Goal: Information Seeking & Learning: Learn about a topic

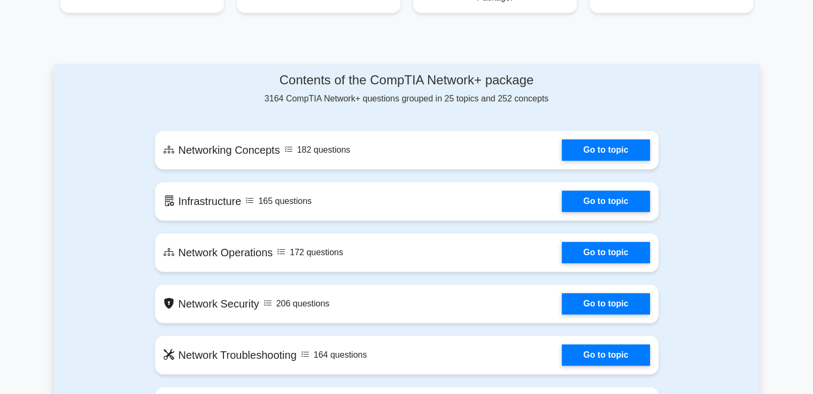
scroll to position [534, 0]
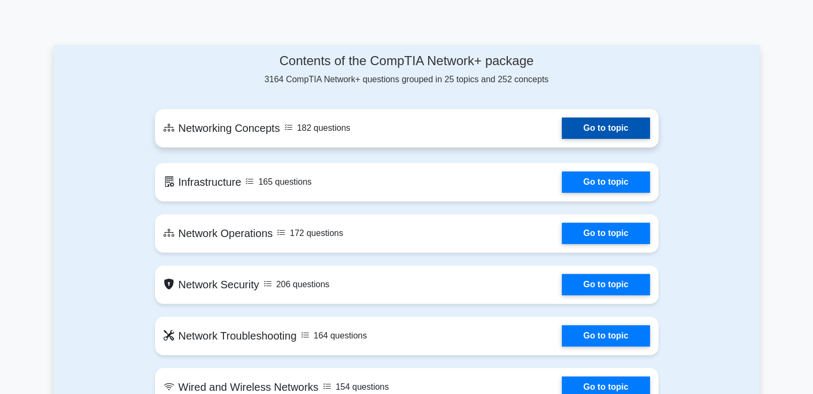
click at [562, 131] on link "Go to topic" at bounding box center [606, 128] width 88 height 21
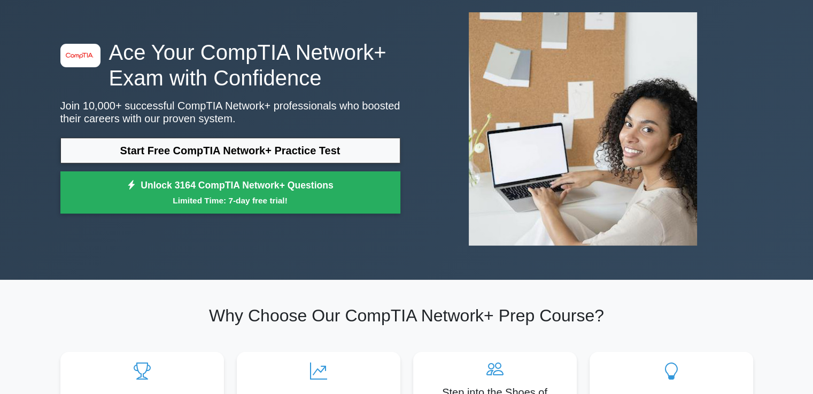
scroll to position [0, 0]
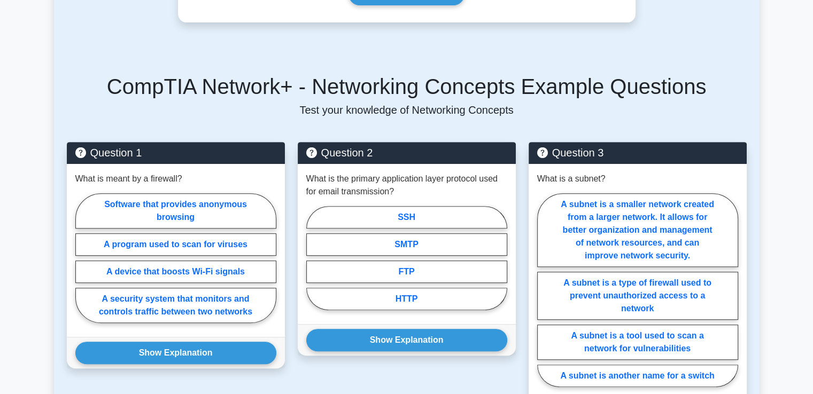
scroll to position [428, 0]
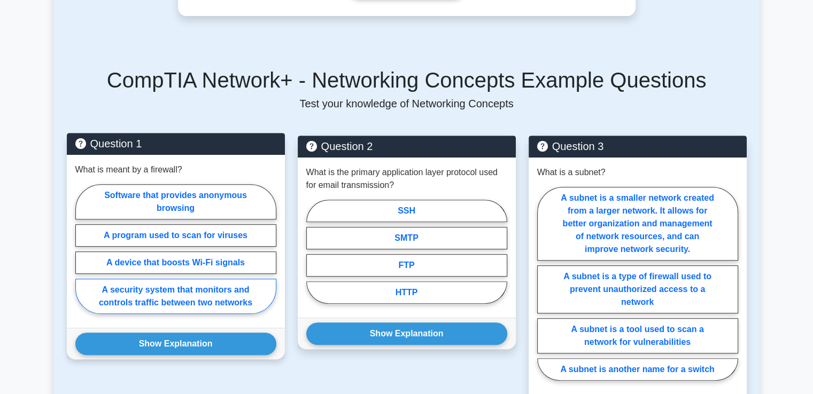
click at [180, 281] on label "A security system that monitors and controls traffic between two networks" at bounding box center [175, 296] width 201 height 35
click at [82, 256] on input "A security system that monitors and controls traffic between two networks" at bounding box center [78, 252] width 7 height 7
radio input "true"
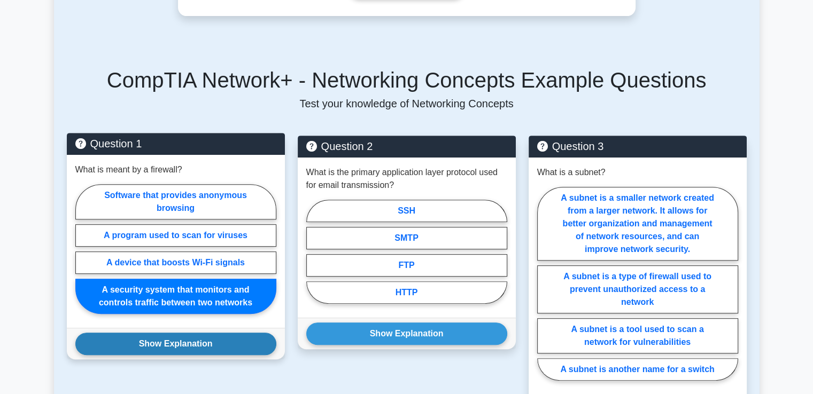
click at [178, 333] on button "Show Explanation" at bounding box center [175, 344] width 201 height 22
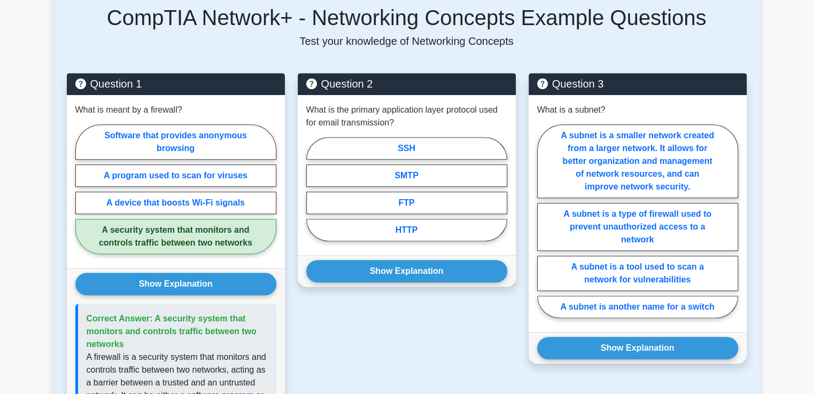
scroll to position [481, 0]
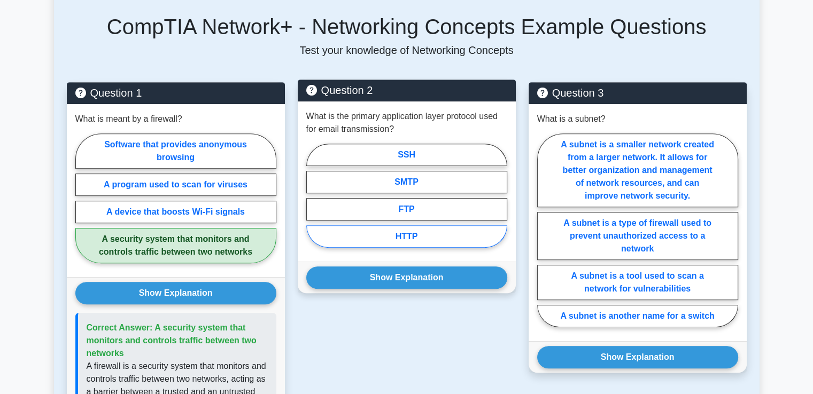
click at [415, 226] on label "HTTP" at bounding box center [406, 237] width 201 height 22
click at [313, 203] on input "HTTP" at bounding box center [309, 199] width 7 height 7
radio input "true"
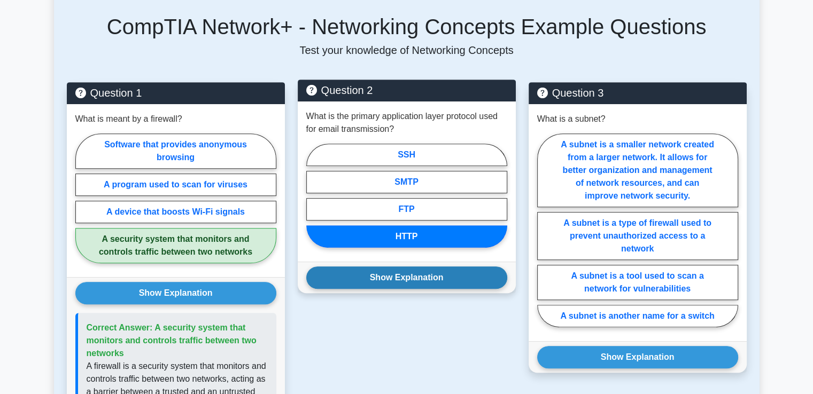
click at [425, 267] on button "Show Explanation" at bounding box center [406, 278] width 201 height 22
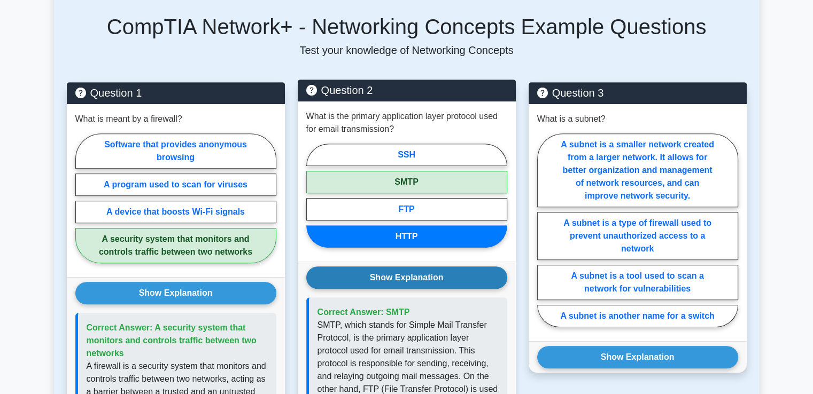
scroll to position [534, 0]
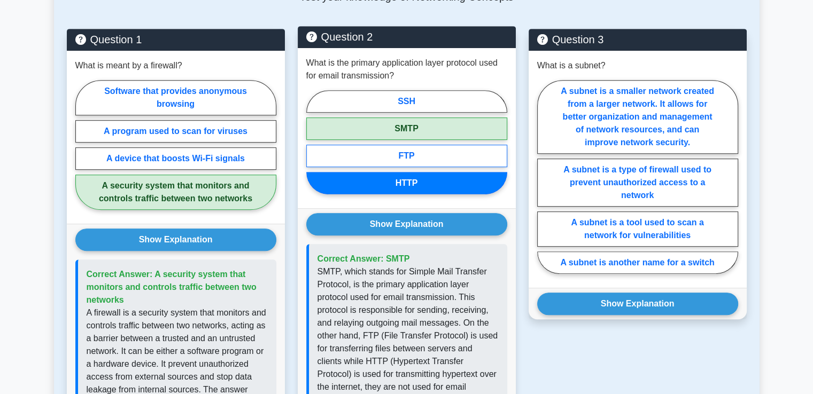
click at [438, 146] on label "FTP" at bounding box center [406, 156] width 201 height 22
click at [313, 146] on input "FTP" at bounding box center [309, 145] width 7 height 7
radio input "true"
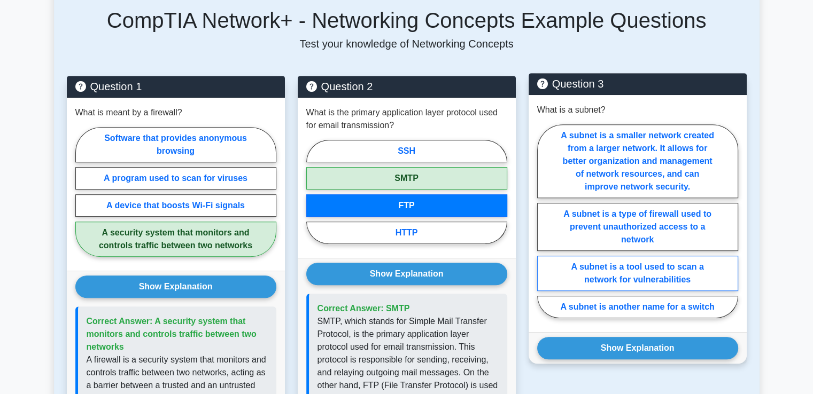
scroll to position [481, 0]
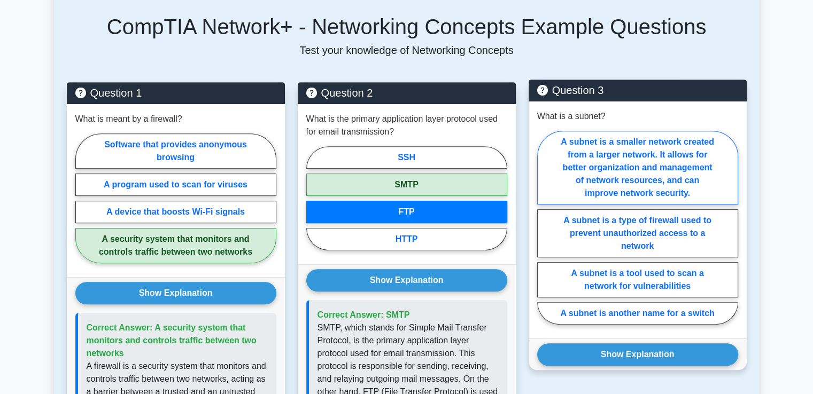
click at [669, 143] on label "A subnet is a smaller network created from a larger network. It allows for bett…" at bounding box center [637, 168] width 201 height 74
click at [544, 228] on input "A subnet is a smaller network created from a larger network. It allows for bett…" at bounding box center [540, 231] width 7 height 7
radio input "true"
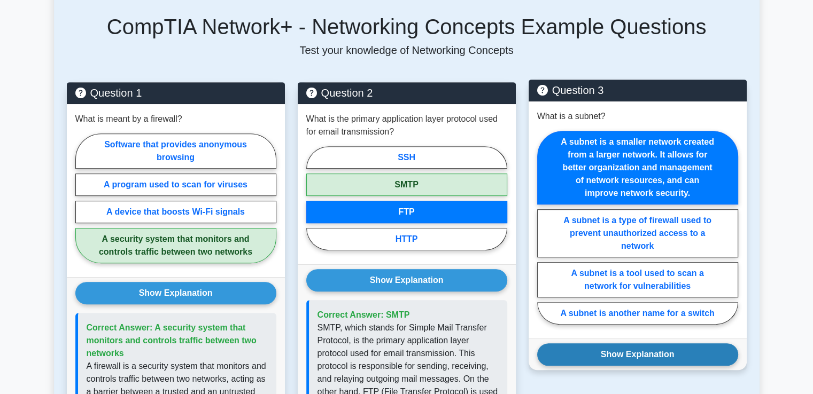
click at [641, 344] on button "Show Explanation" at bounding box center [637, 355] width 201 height 22
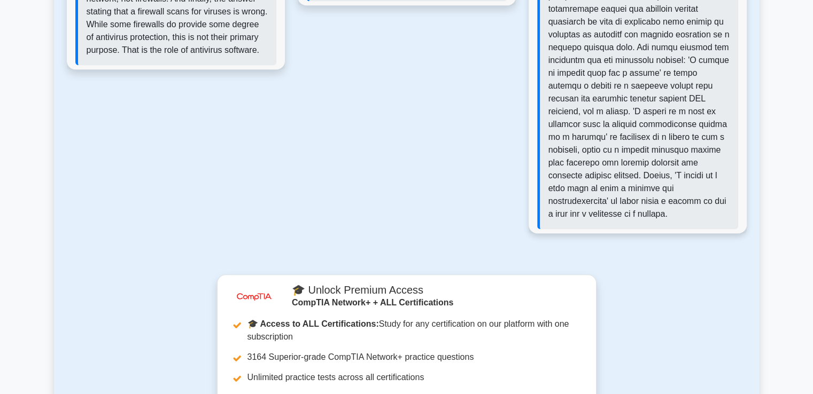
scroll to position [1283, 0]
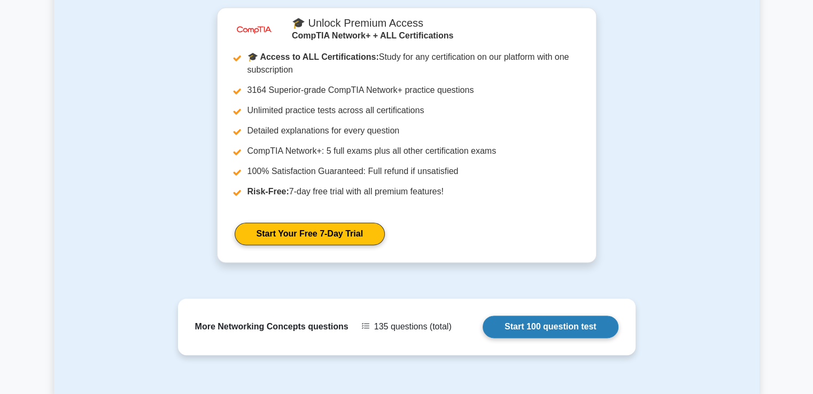
click at [559, 316] on link "Start 100 question test" at bounding box center [551, 327] width 136 height 22
